Goal: Task Accomplishment & Management: Use online tool/utility

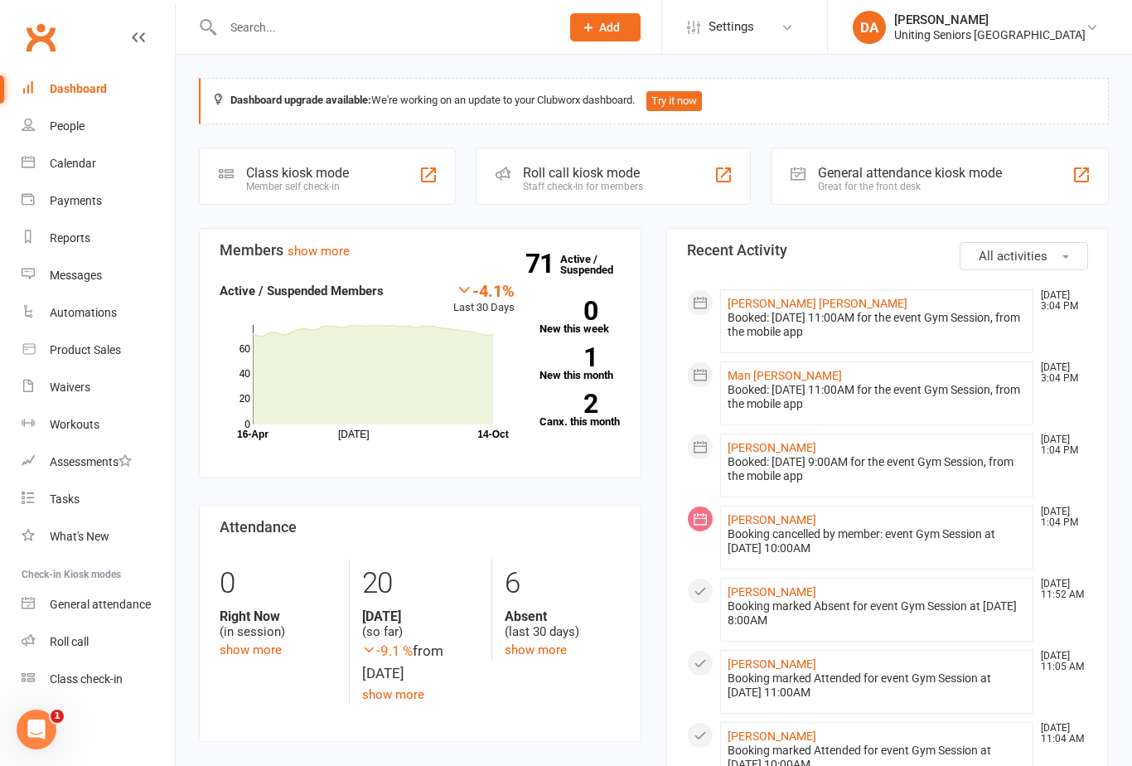
click at [66, 639] on div "Roll call" at bounding box center [69, 641] width 39 height 13
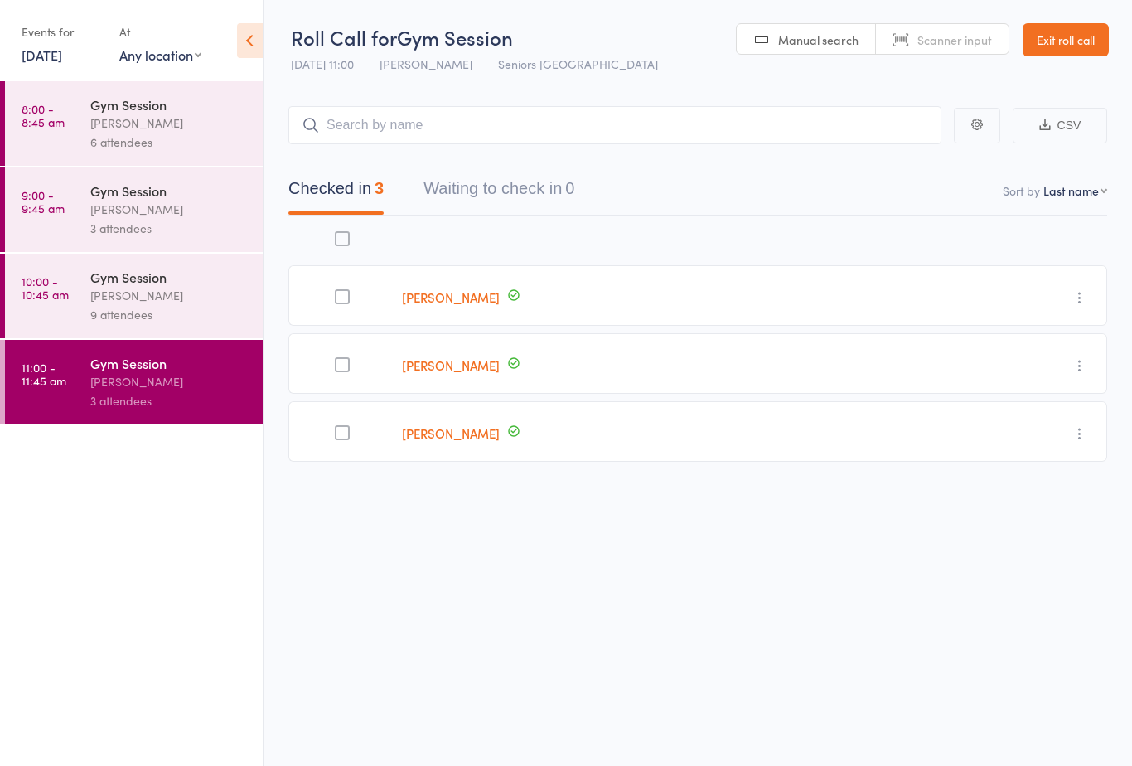
click at [47, 47] on link "[DATE]" at bounding box center [42, 55] width 41 height 18
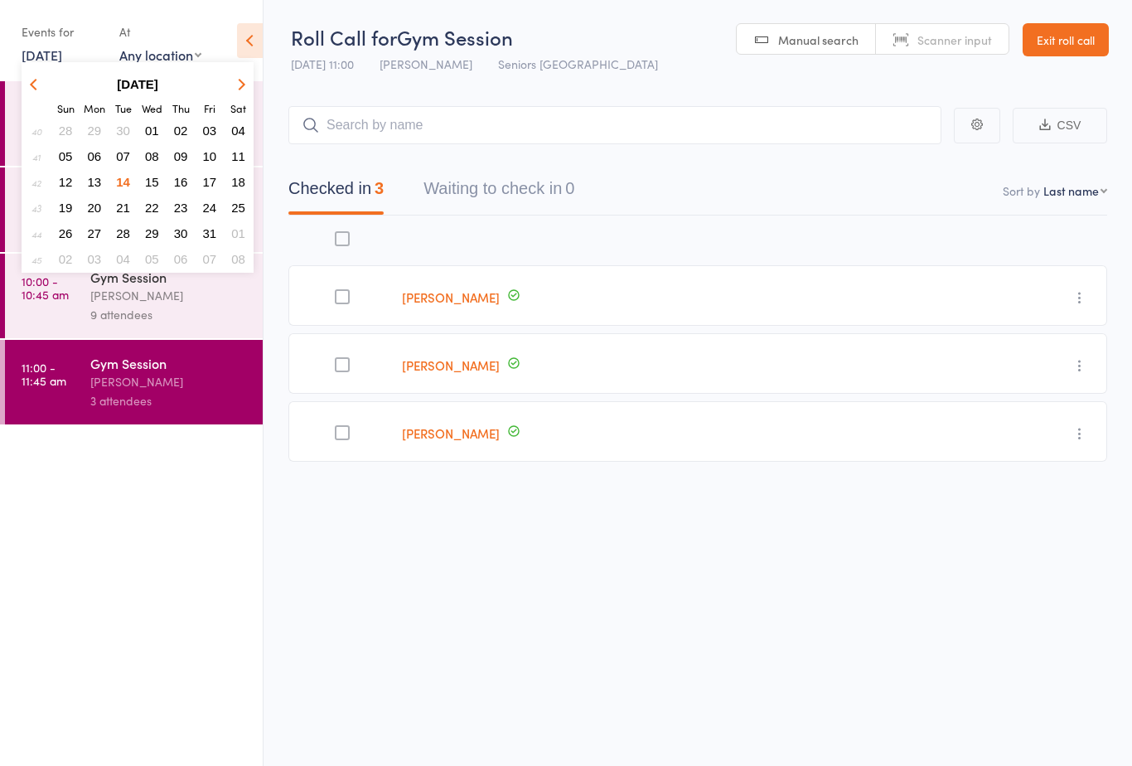
click at [159, 181] on button "15" at bounding box center [152, 182] width 26 height 22
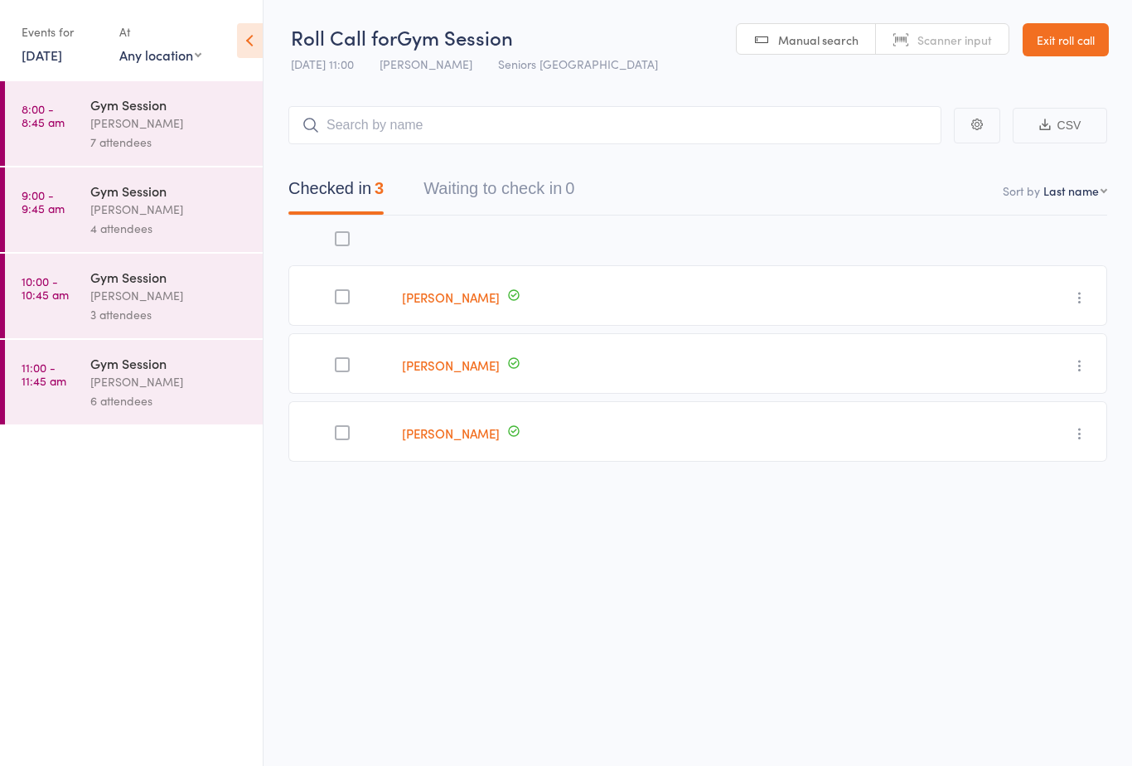
click at [102, 125] on div "[PERSON_NAME]" at bounding box center [169, 123] width 158 height 19
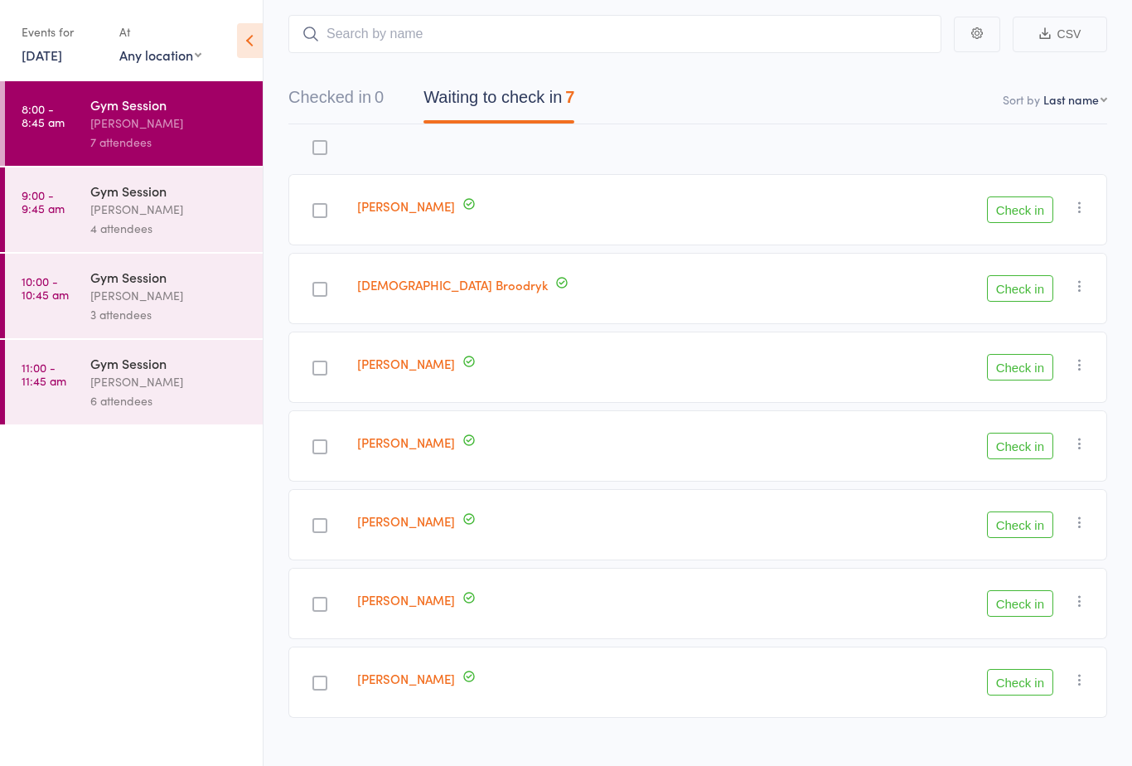
scroll to position [90, 0]
click at [159, 188] on div "Gym Session" at bounding box center [169, 190] width 158 height 18
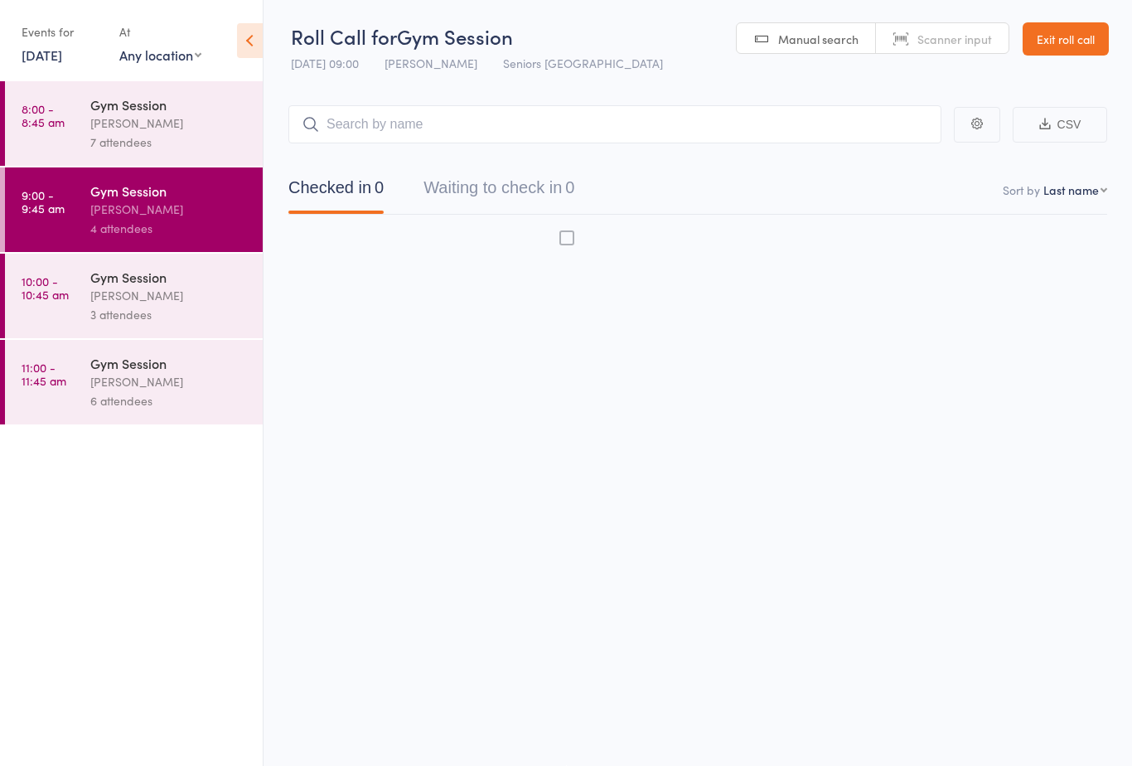
scroll to position [12, 0]
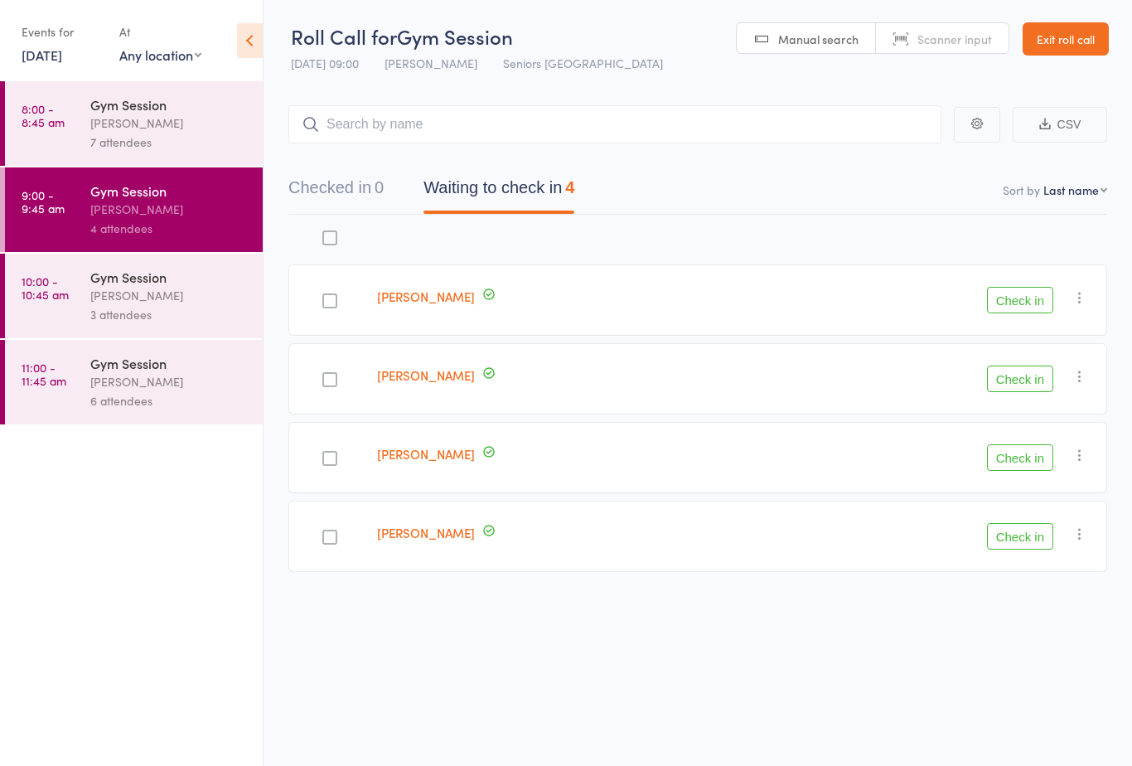
click at [160, 311] on div "3 attendees" at bounding box center [169, 314] width 158 height 19
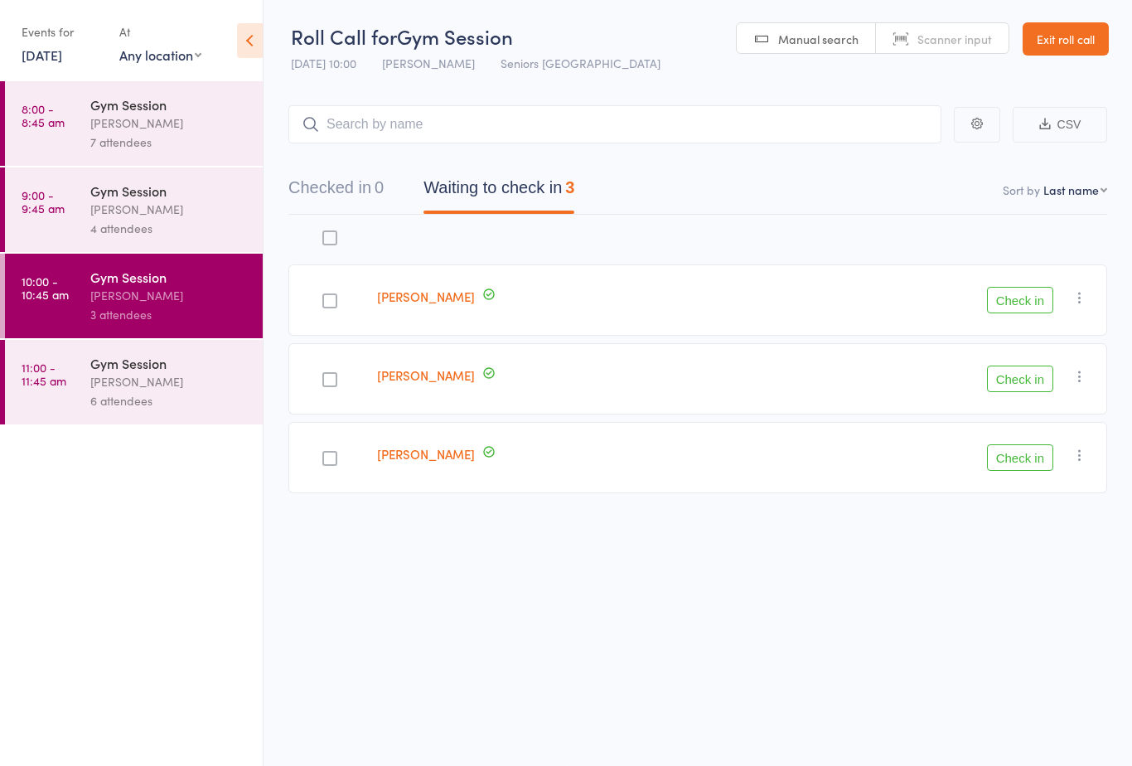
click at [157, 372] on div "Gym Session" at bounding box center [169, 363] width 158 height 18
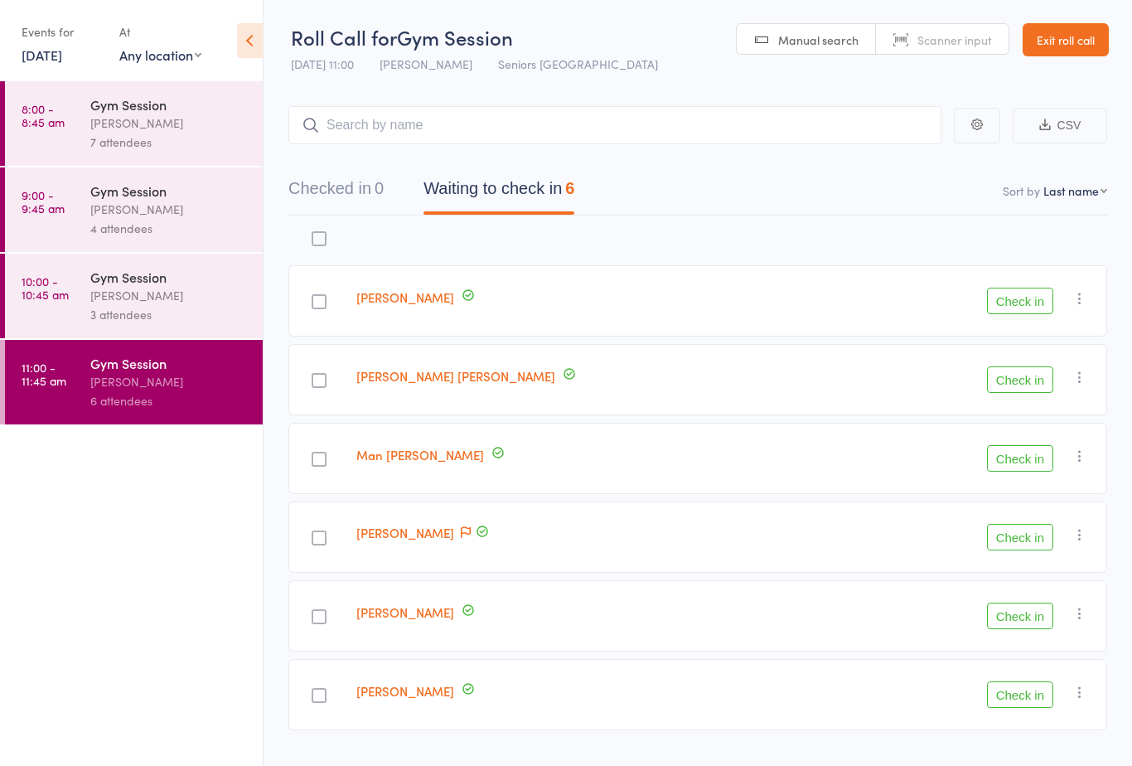
click at [97, 117] on div "[PERSON_NAME]" at bounding box center [169, 123] width 158 height 19
